Goal: Find specific page/section: Find specific page/section

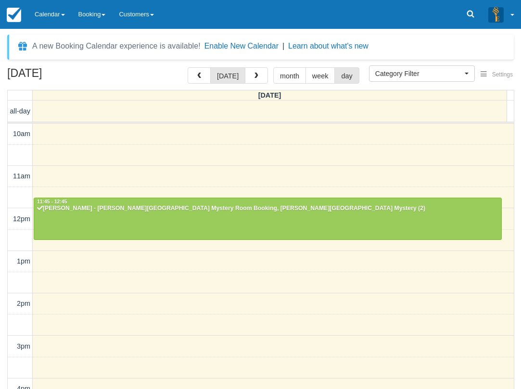
select select
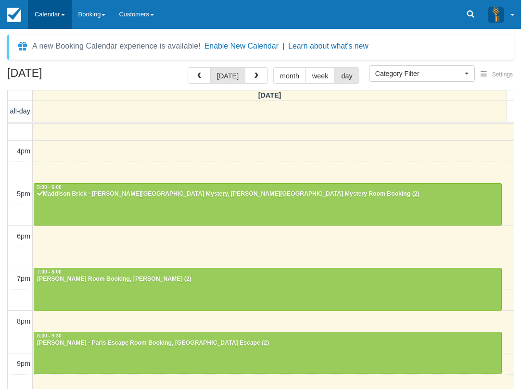
click at [52, 9] on link "Calendar" at bounding box center [50, 14] width 44 height 29
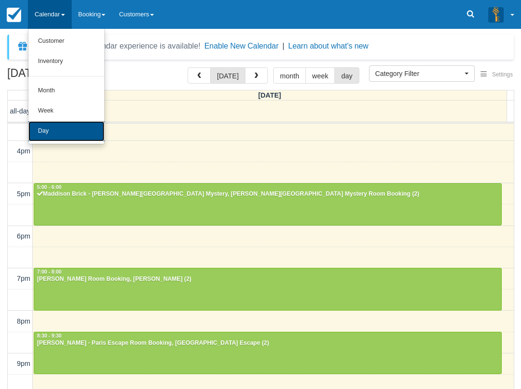
click at [55, 126] on link "Day" at bounding box center [66, 131] width 76 height 20
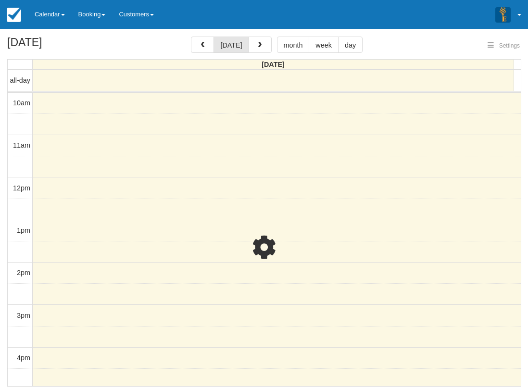
select select
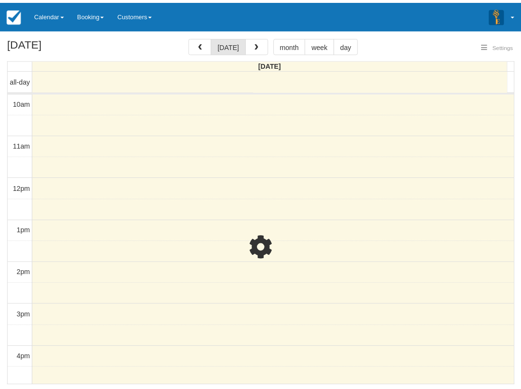
scroll to position [238, 0]
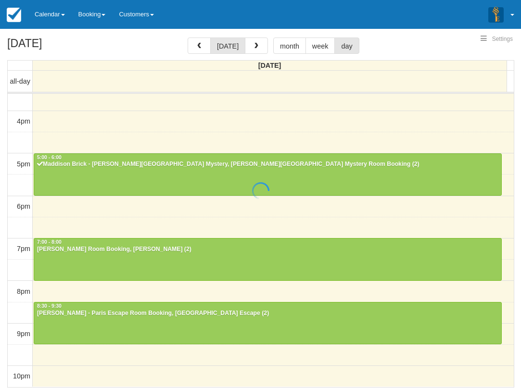
select select
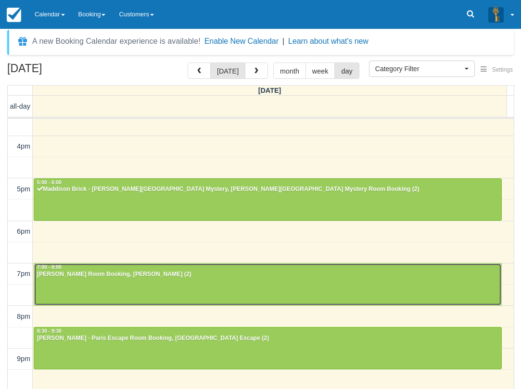
scroll to position [237, 0]
